Goal: Information Seeking & Learning: Learn about a topic

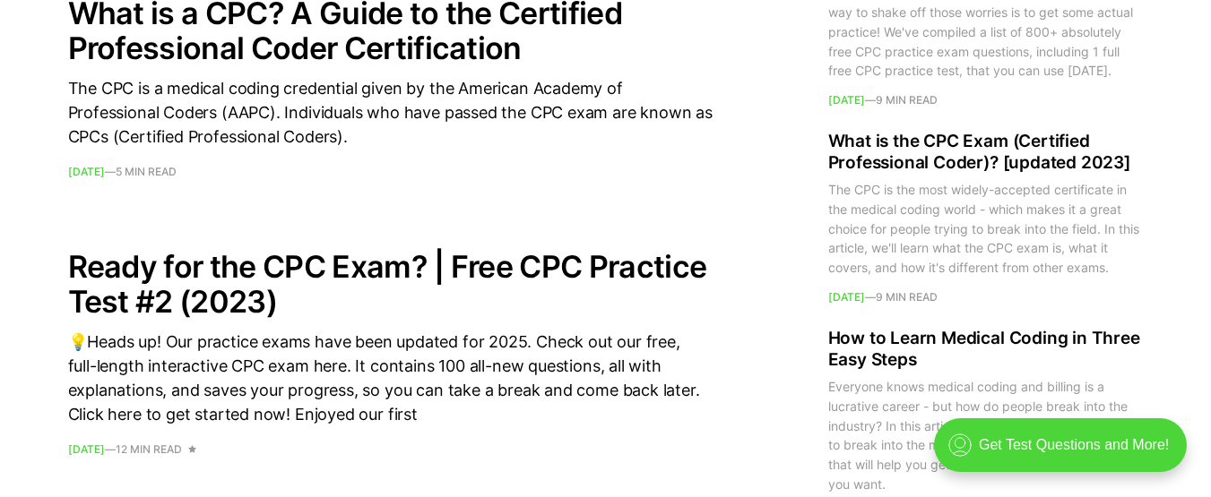
scroll to position [2259, 0]
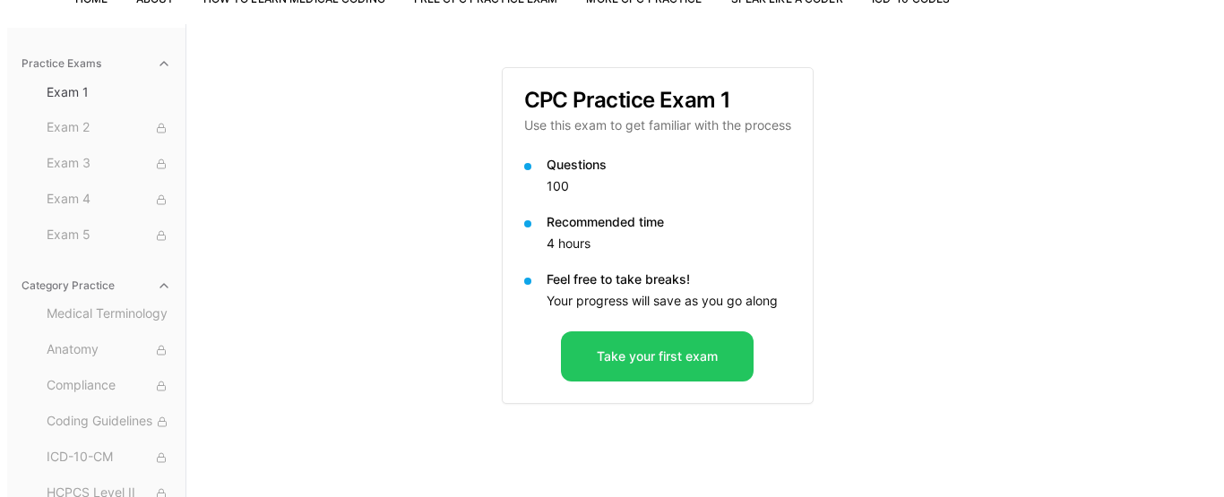
scroll to position [143, 0]
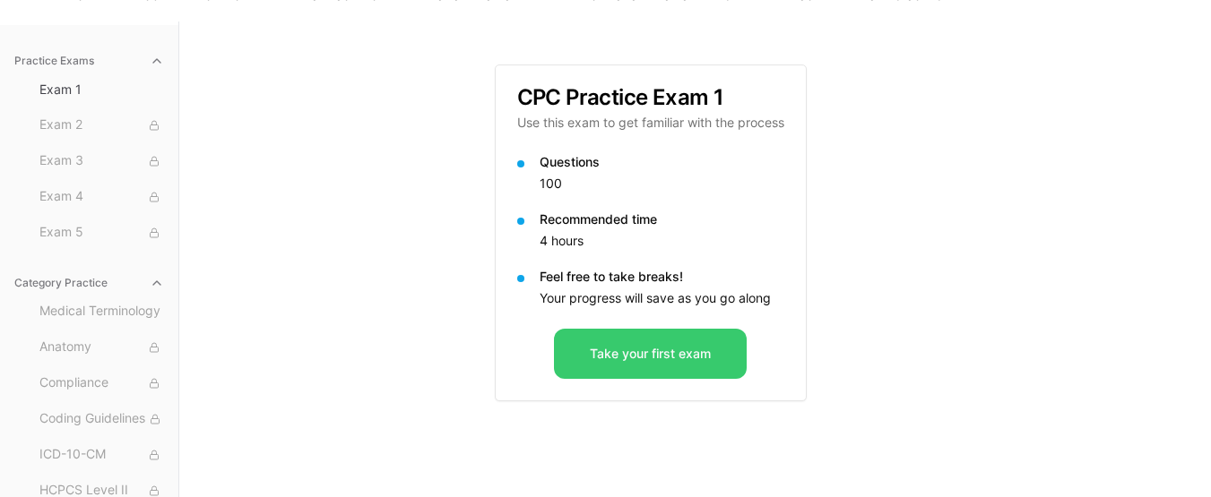
click at [624, 360] on button "Take your first exam" at bounding box center [650, 354] width 193 height 50
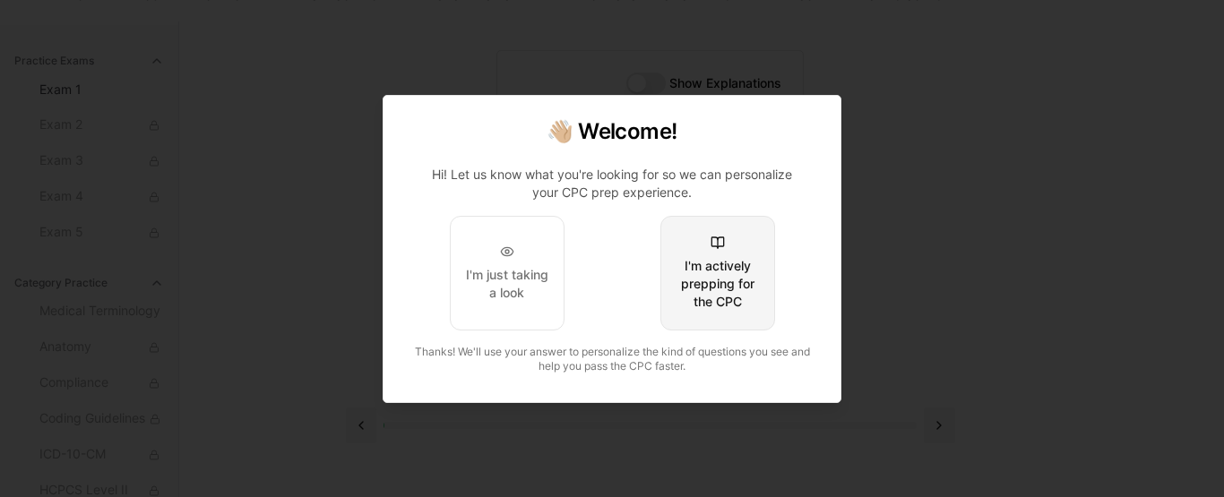
click at [690, 304] on div "I'm actively prepping for the CPC" at bounding box center [718, 284] width 84 height 54
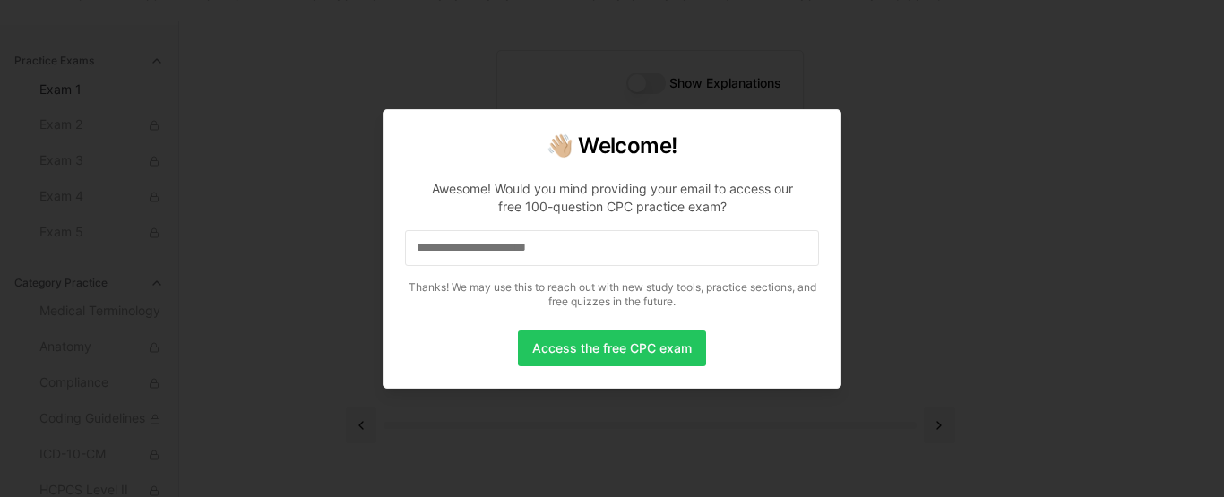
click at [1113, 412] on div at bounding box center [612, 248] width 1224 height 497
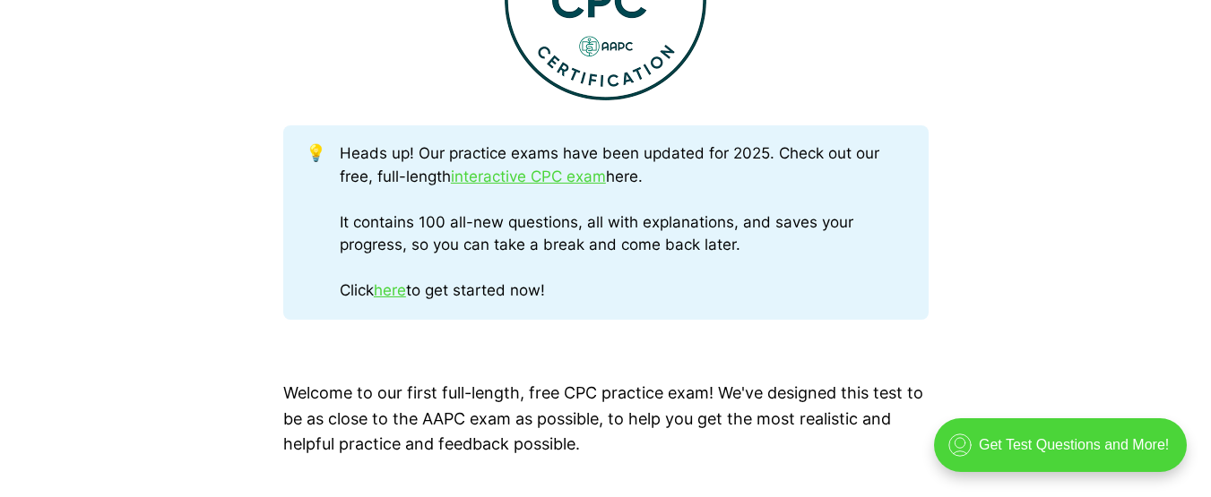
scroll to position [865, 0]
